Goal: Task Accomplishment & Management: Manage account settings

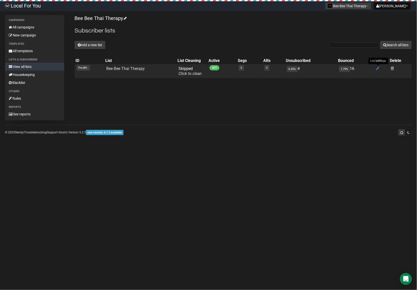
click at [376, 70] on icon at bounding box center [378, 68] width 4 height 4
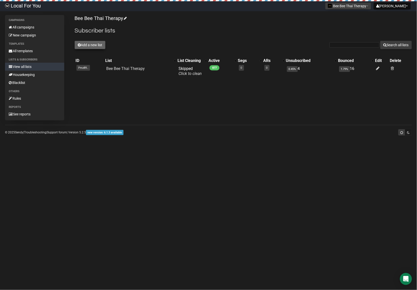
click at [98, 41] on button "Add a new list" at bounding box center [90, 45] width 31 height 9
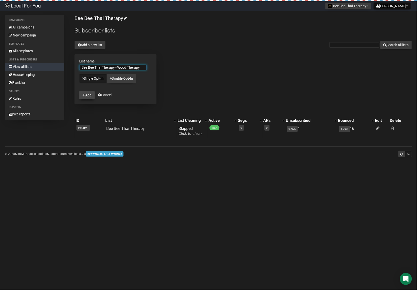
type input "Bee Bee Thai Therapy - Wood Therapy"
click at [86, 98] on button "Add" at bounding box center [87, 95] width 16 height 9
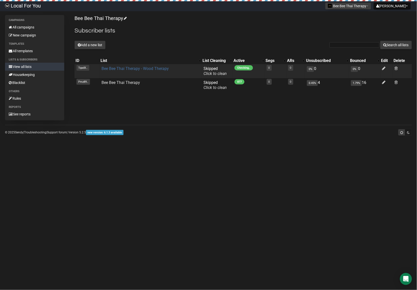
click at [147, 71] on link "Bee Bee Thai Therapy - Wood Therapy" at bounding box center [135, 68] width 67 height 5
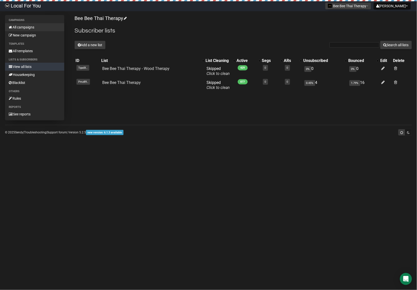
click at [22, 27] on link "All campaigns" at bounding box center [34, 27] width 59 height 8
